Goal: Information Seeking & Learning: Check status

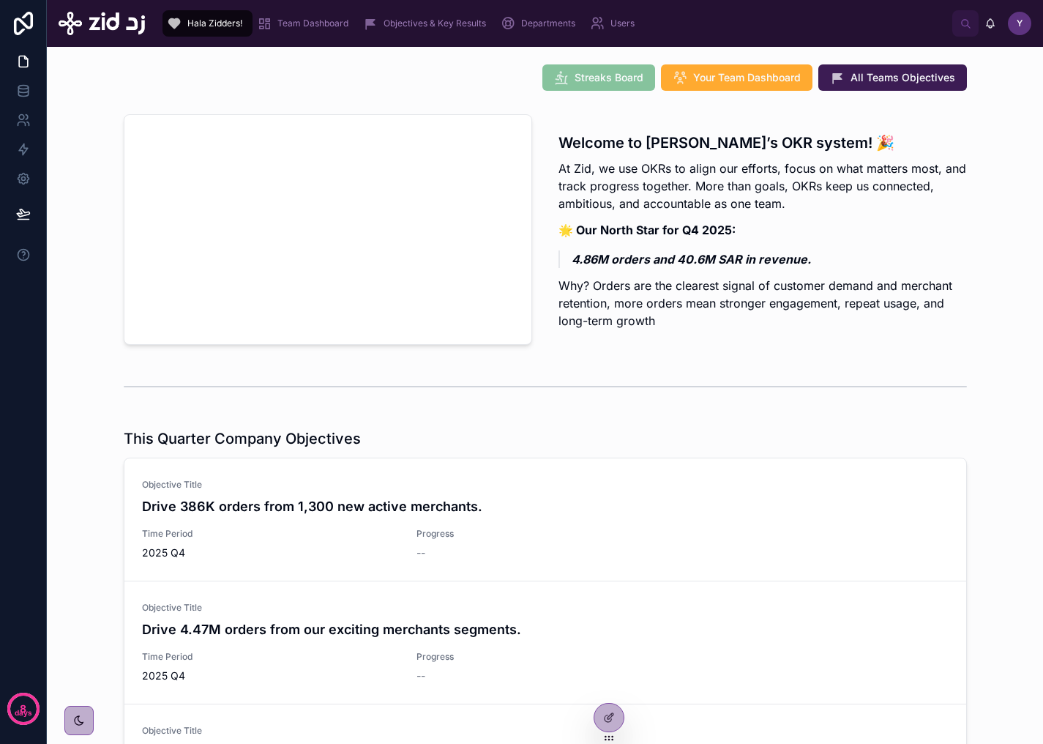
click at [309, 29] on span "Team Dashboard" at bounding box center [312, 24] width 71 height 12
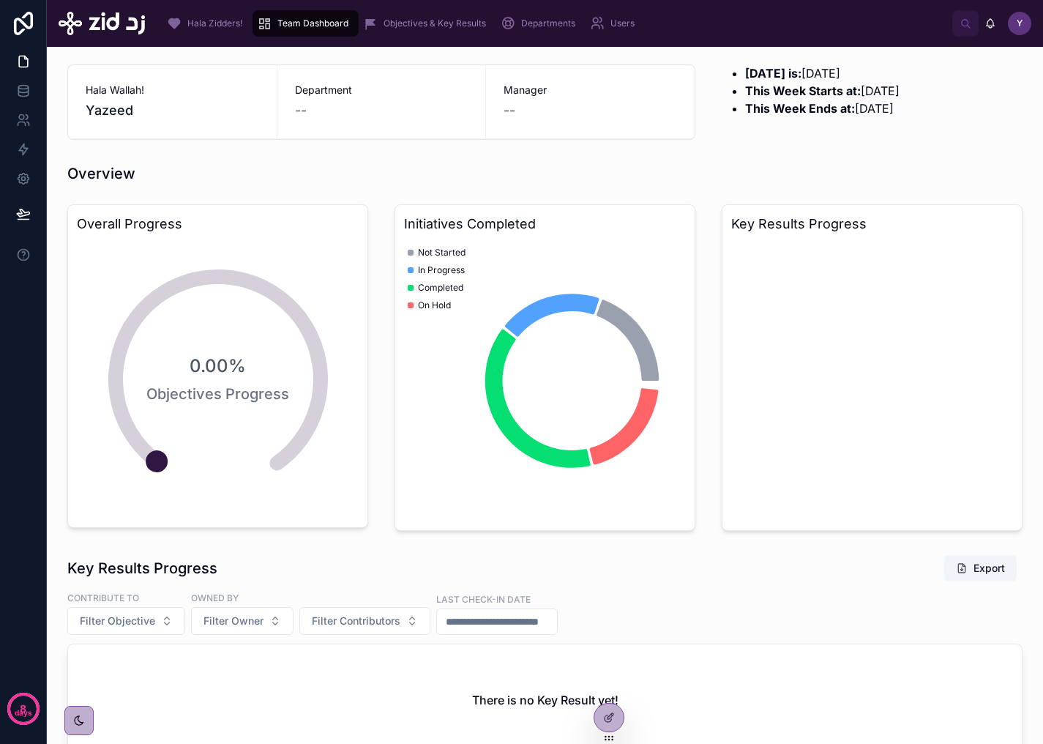
scroll to position [3, 0]
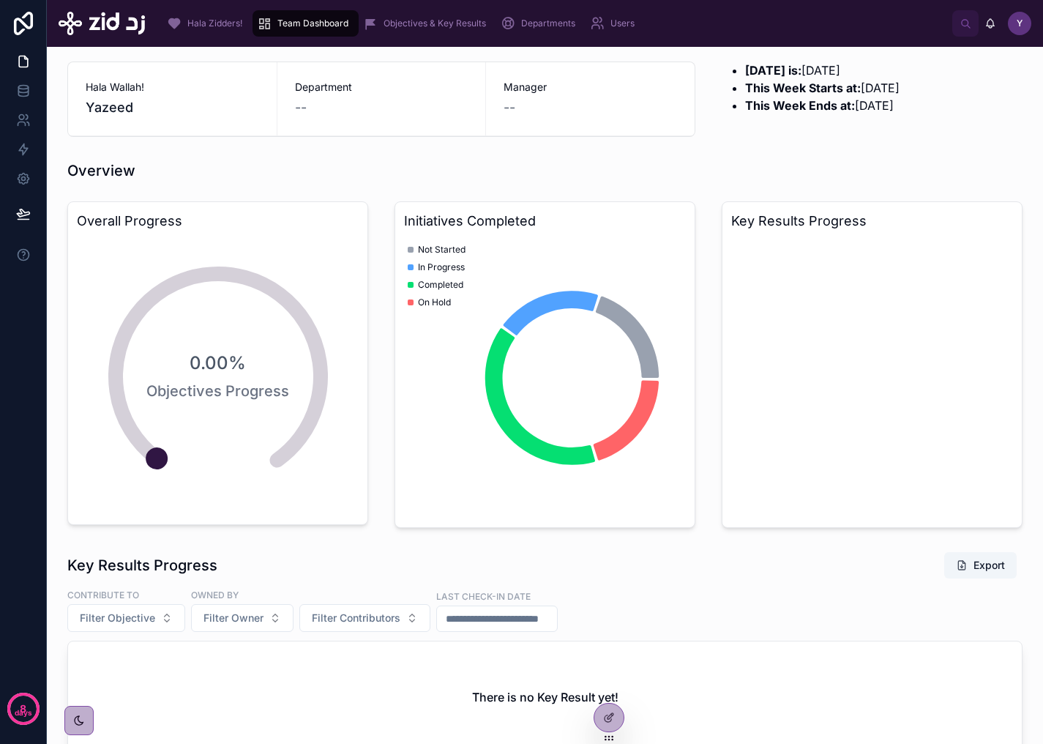
click at [0, 0] on icon at bounding box center [0, 0] width 0 height 0
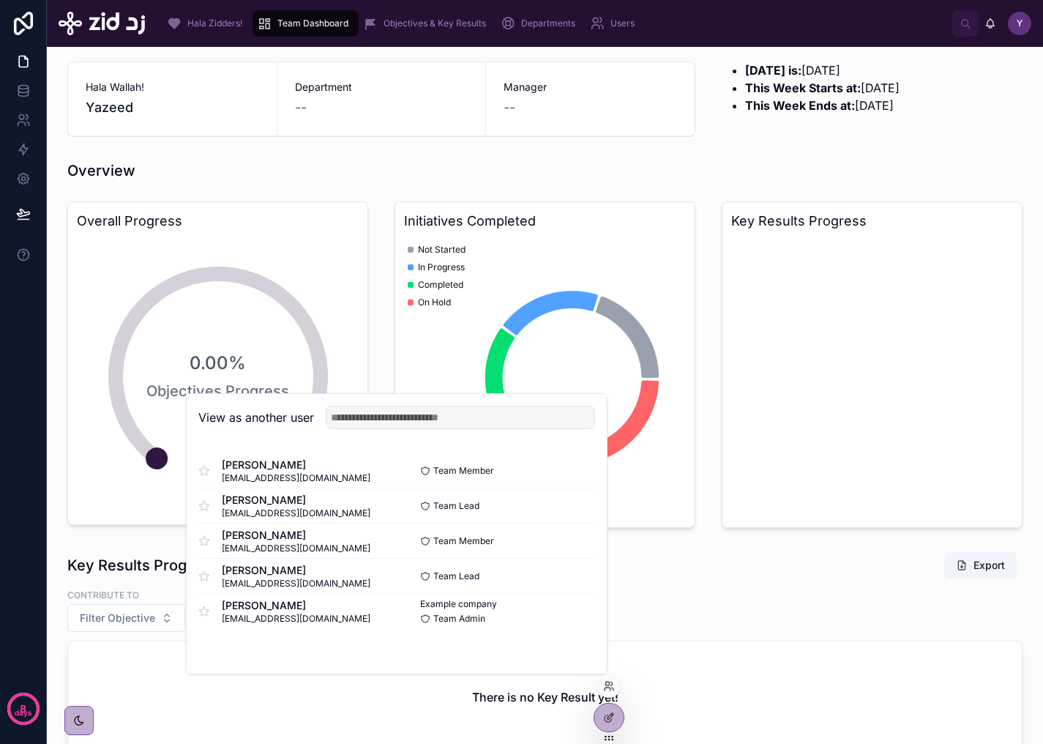
click at [0, 0] on button "Select" at bounding box center [0, 0] width 0 height 0
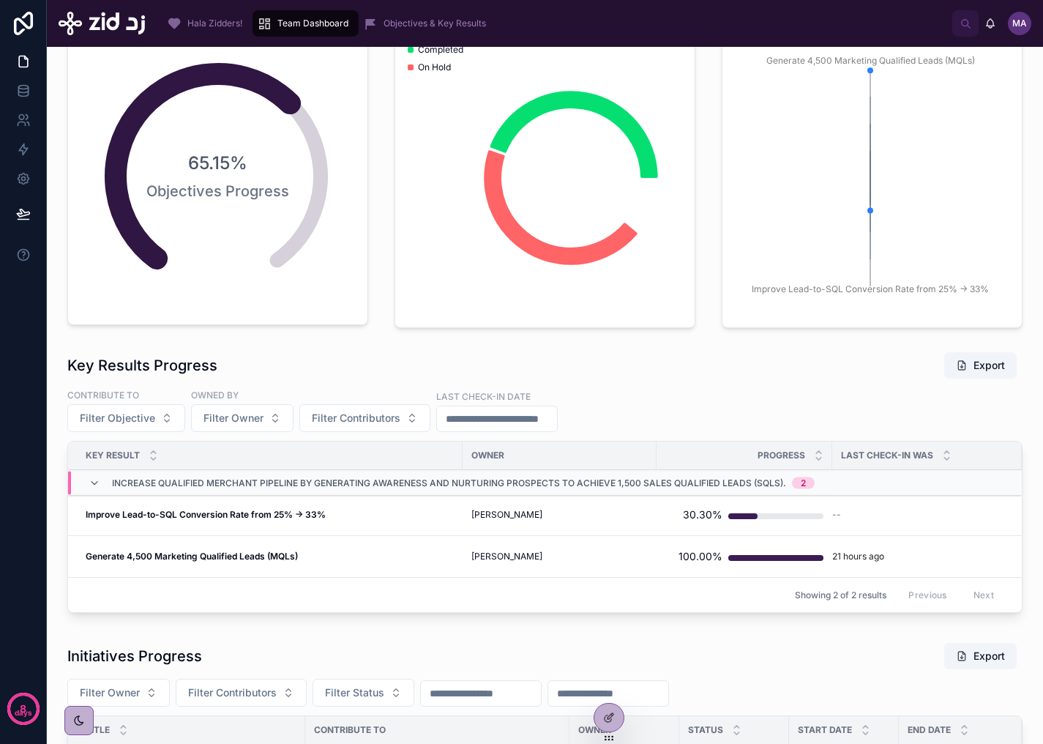
scroll to position [242, 0]
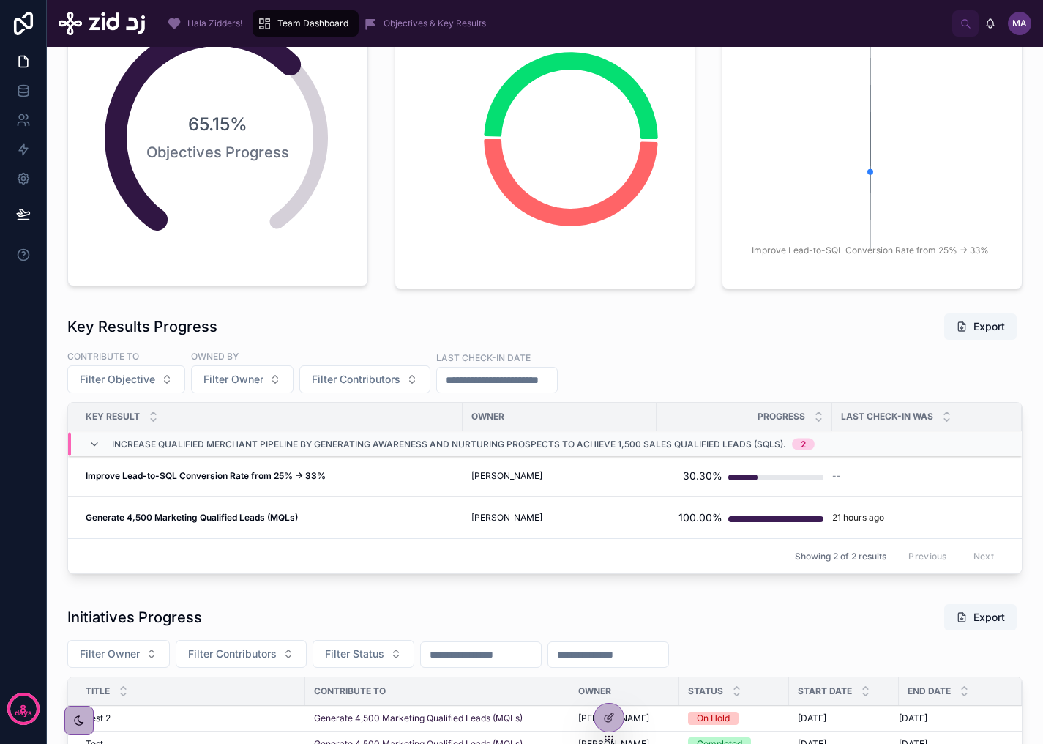
click at [383, 31] on div "Objectives & Key Results" at bounding box center [427, 23] width 129 height 23
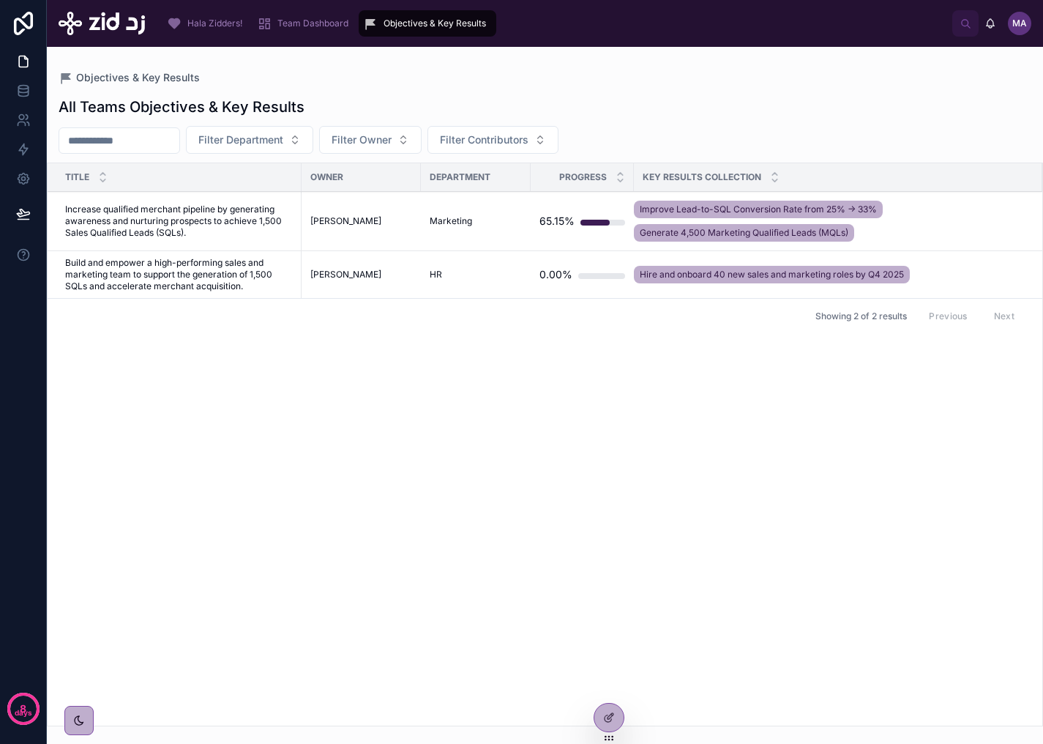
click at [247, 234] on span "Increase qualified merchant pipeline by generating awareness and nurturing pros…" at bounding box center [179, 220] width 228 height 35
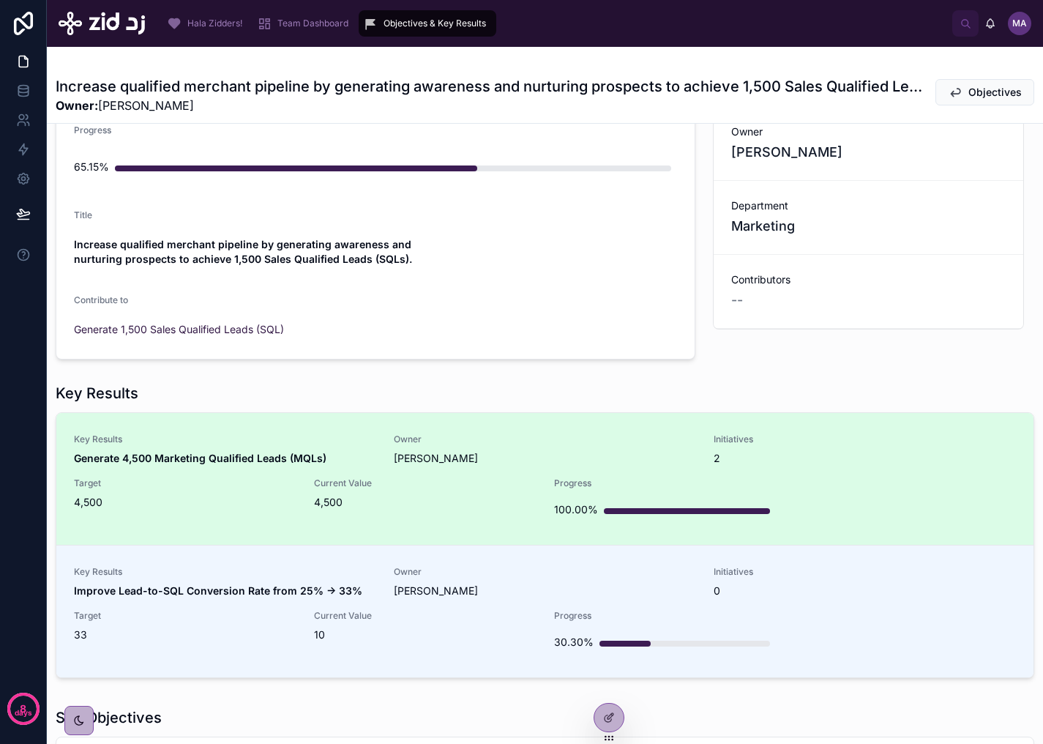
scroll to position [77, 0]
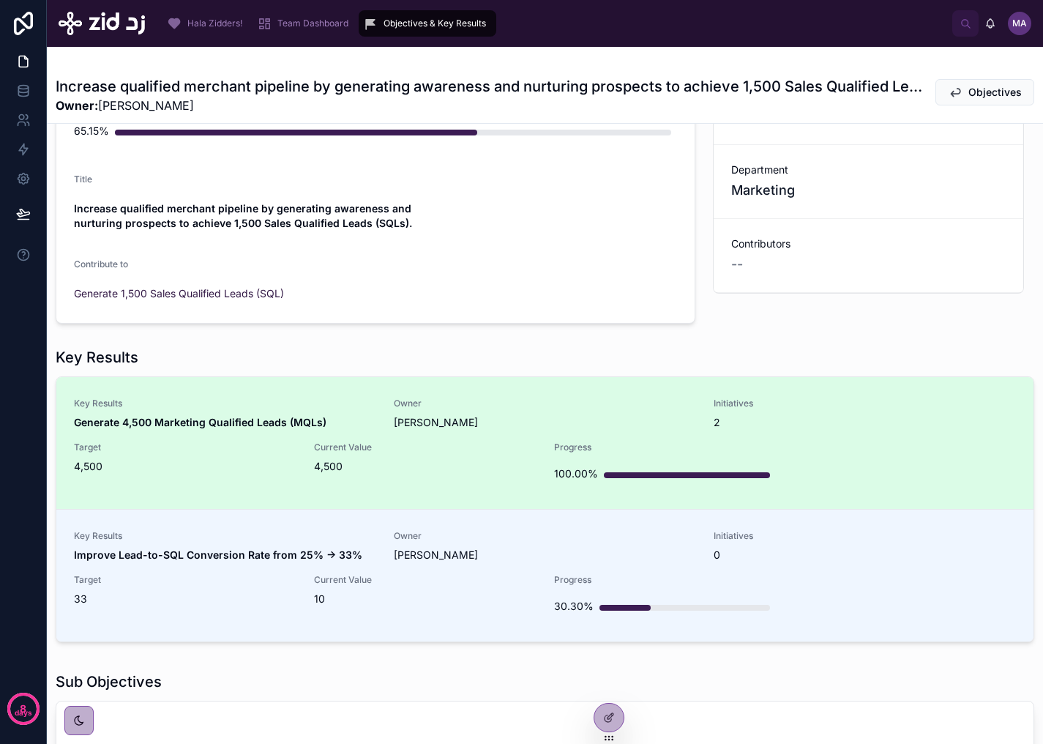
click at [492, 453] on div "Current Value 4,500" at bounding box center [425, 457] width 222 height 32
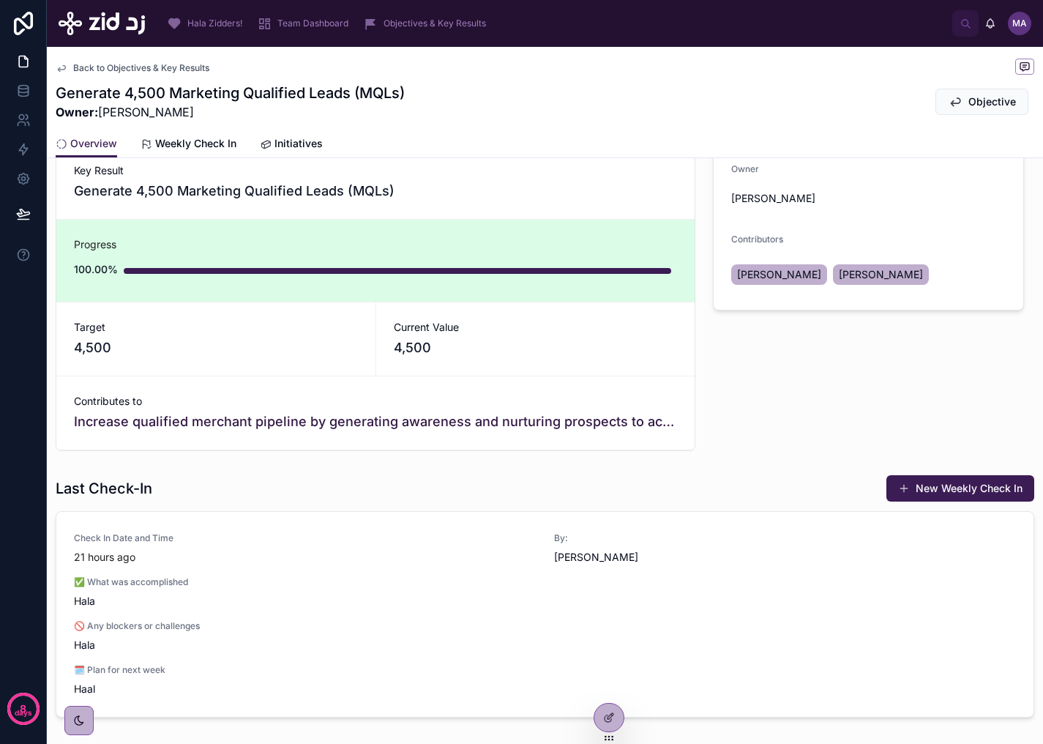
scroll to position [155, 0]
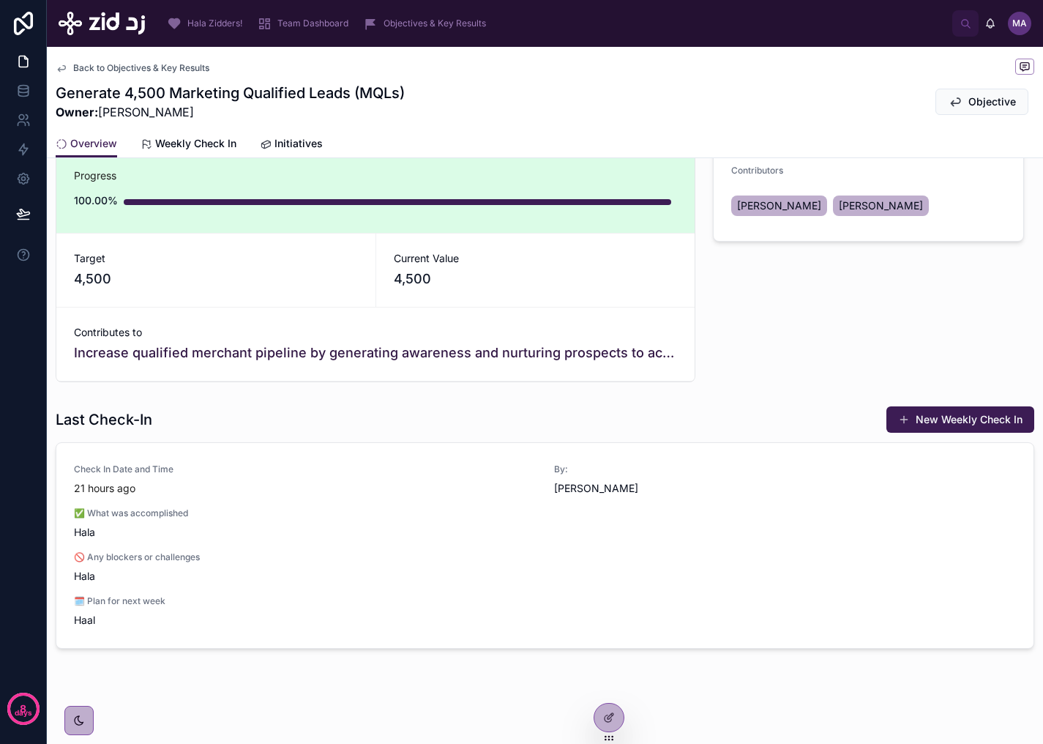
click at [186, 148] on span "Weekly Check In" at bounding box center [195, 143] width 81 height 15
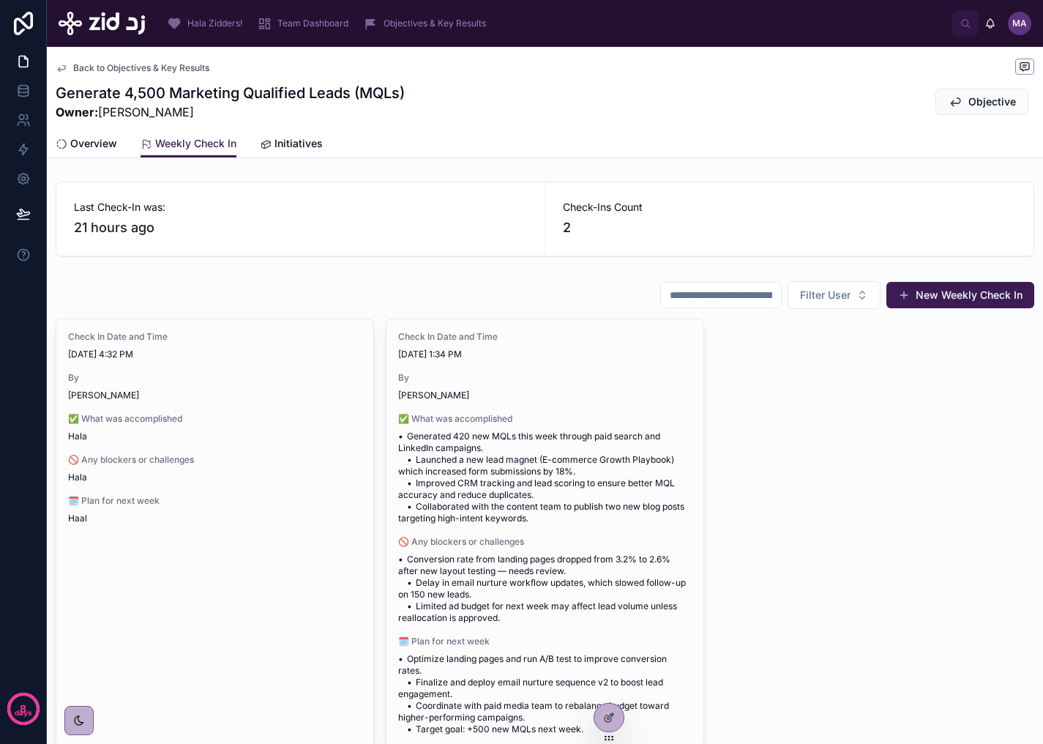
click at [299, 148] on span "Initiatives" at bounding box center [298, 143] width 48 height 15
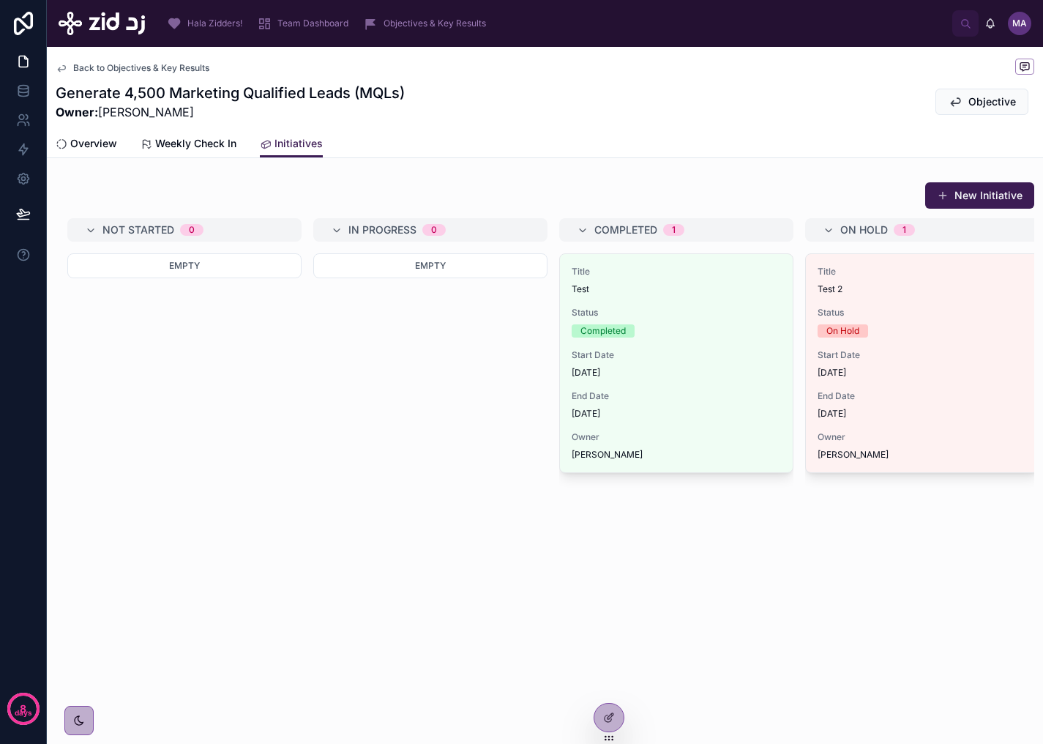
click at [402, 19] on span "Objectives & Key Results" at bounding box center [434, 24] width 102 height 12
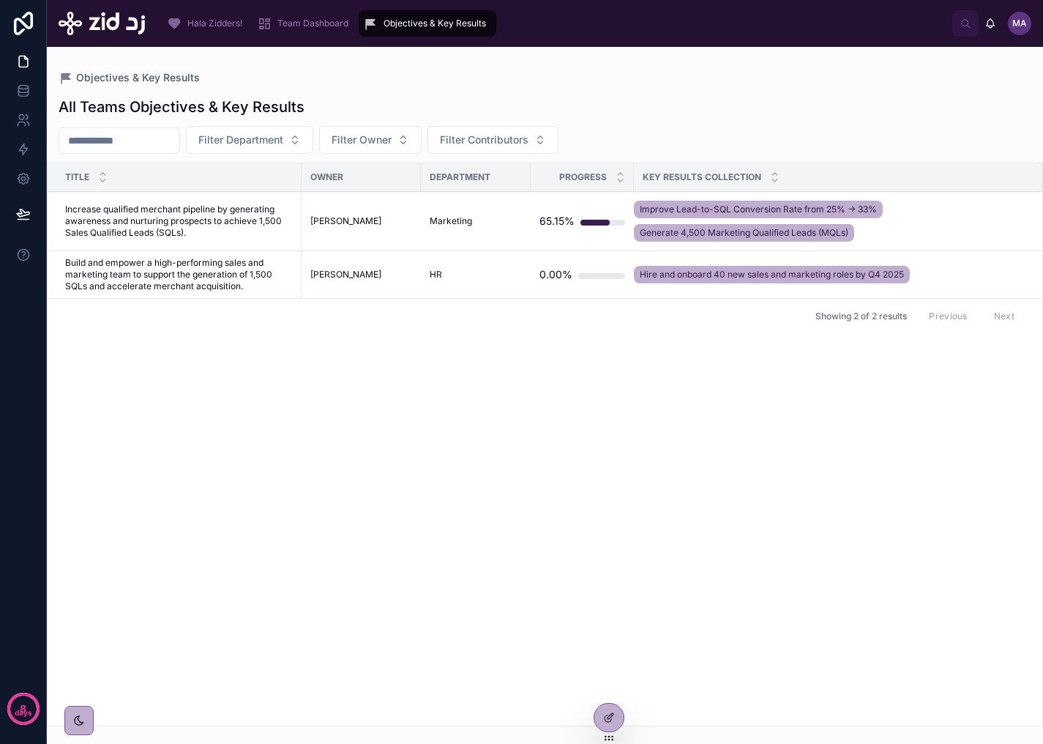
click at [317, 26] on span "Team Dashboard" at bounding box center [312, 24] width 71 height 12
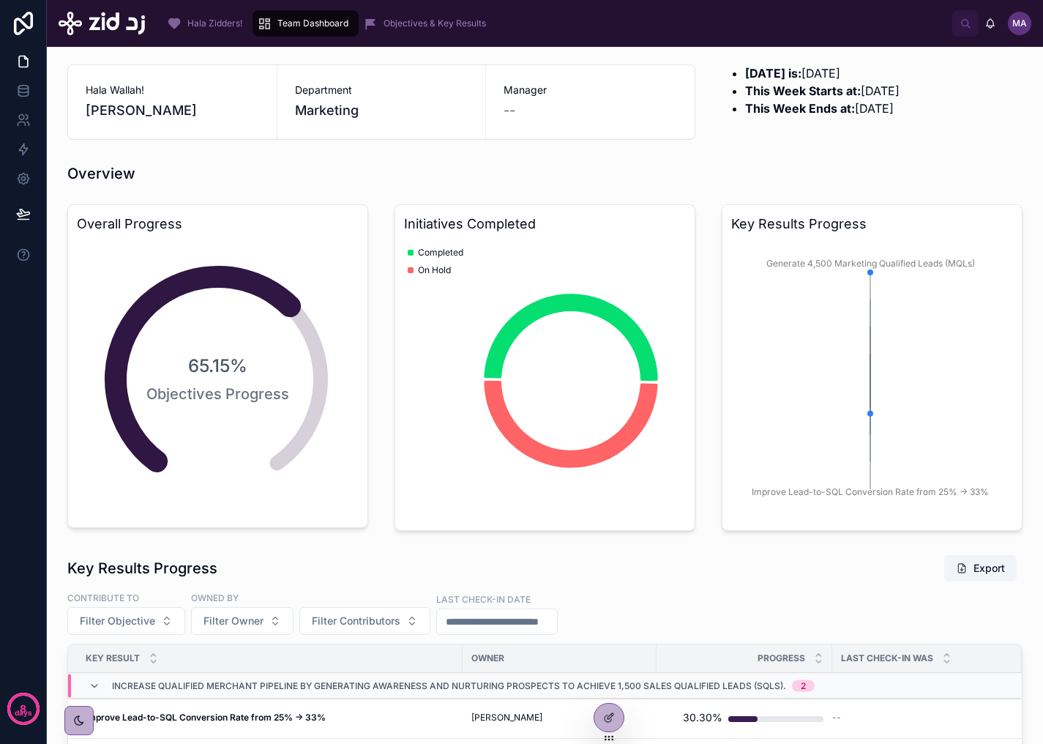
click at [228, 20] on span "Hala Zidders!" at bounding box center [214, 24] width 55 height 12
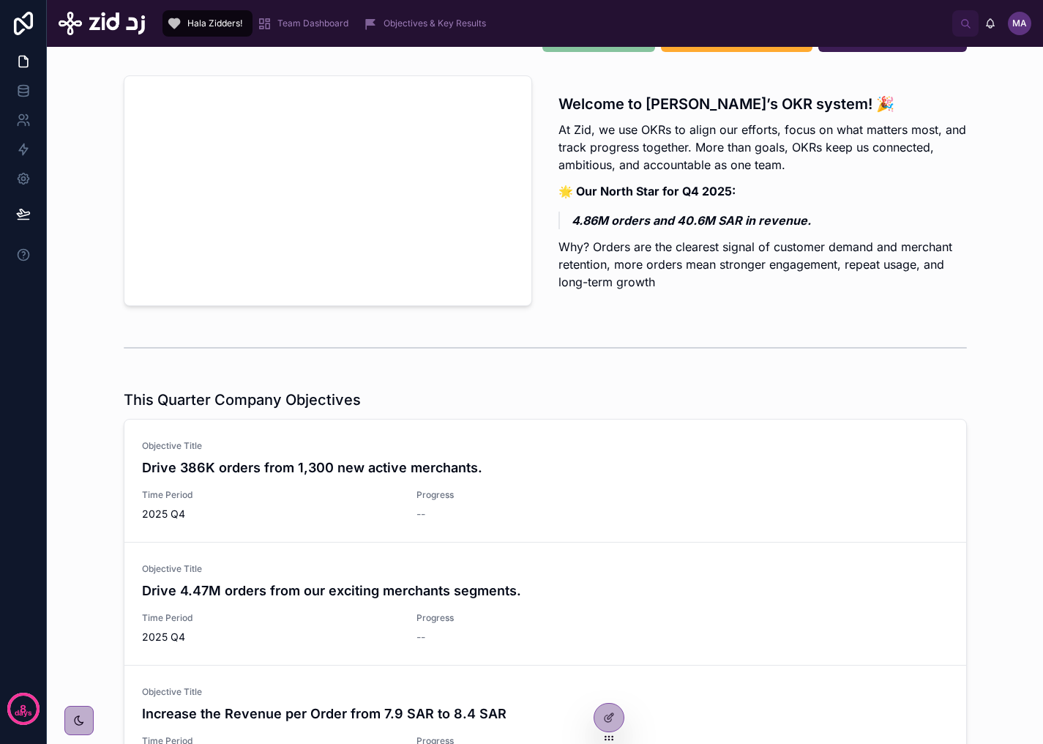
scroll to position [42, 0]
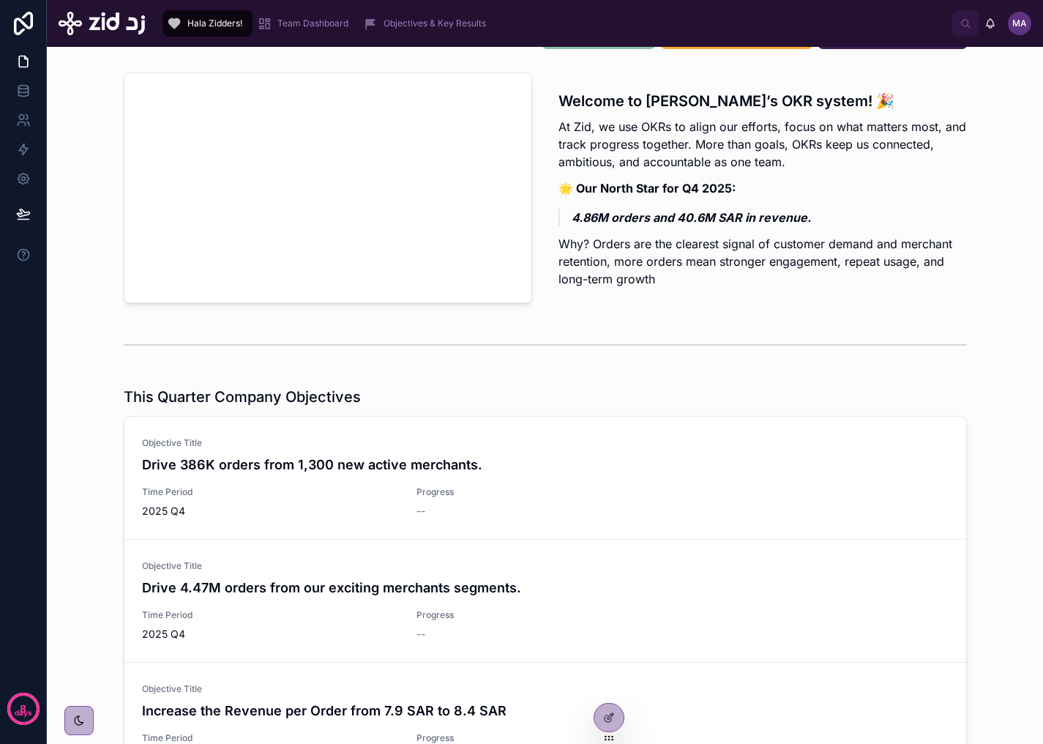
click at [295, 22] on span "Team Dashboard" at bounding box center [312, 24] width 71 height 12
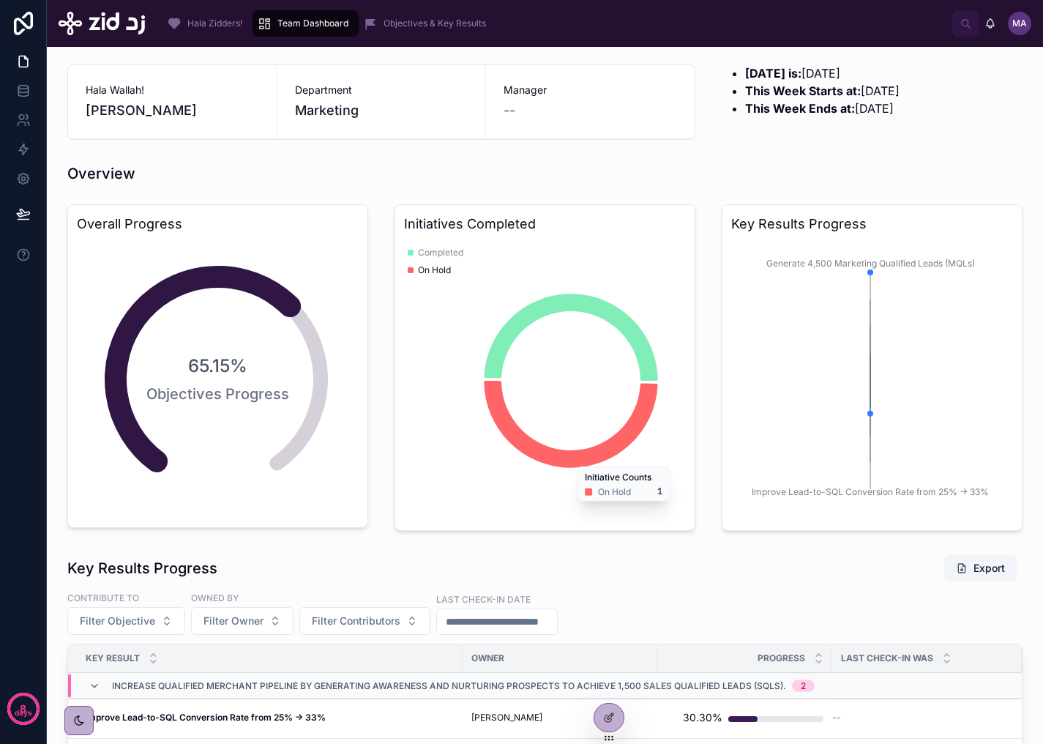
click at [629, 178] on div "Overview" at bounding box center [544, 173] width 955 height 20
